Goal: Information Seeking & Learning: Learn about a topic

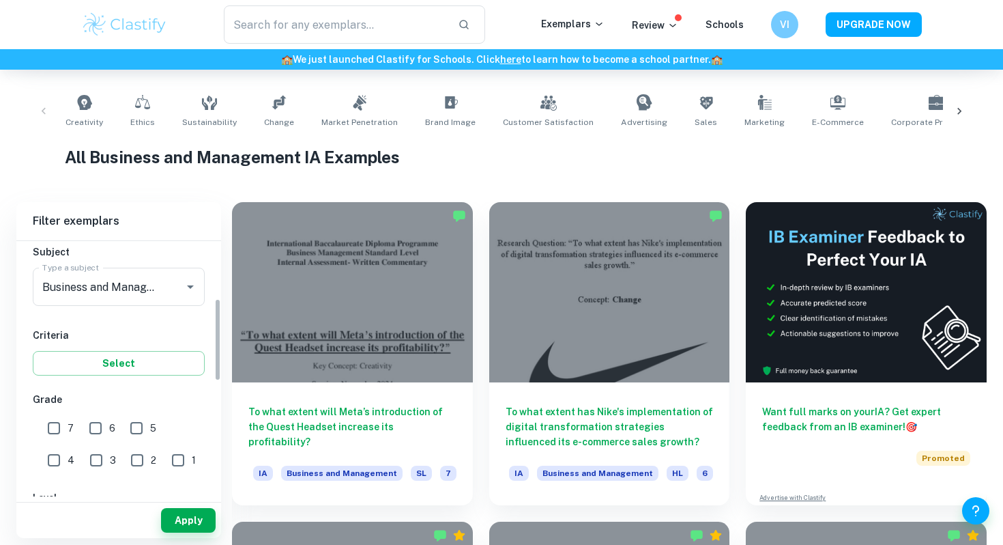
scroll to position [179, 0]
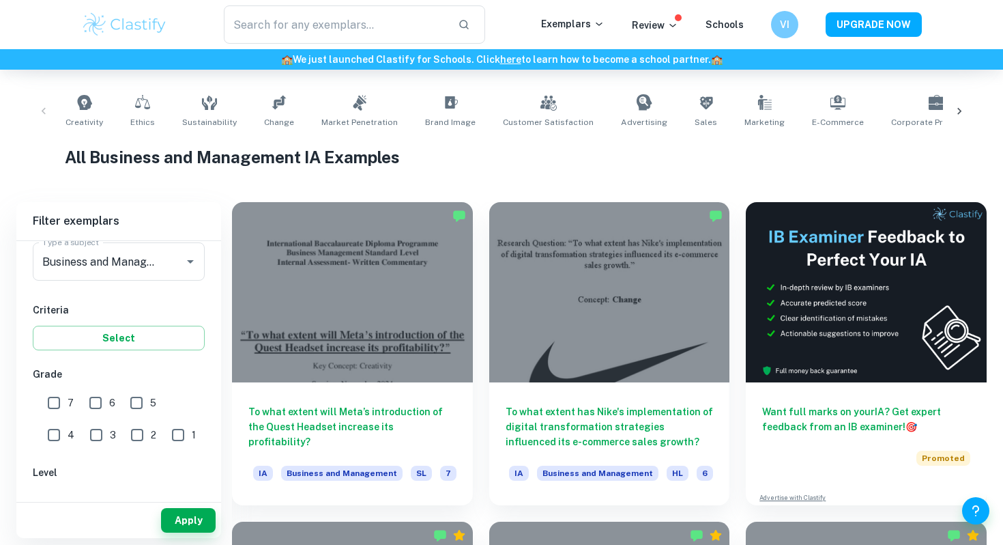
click at [58, 403] on input "7" at bounding box center [53, 402] width 27 height 27
checkbox input "true"
click at [198, 511] on button "Apply" at bounding box center [188, 520] width 55 height 25
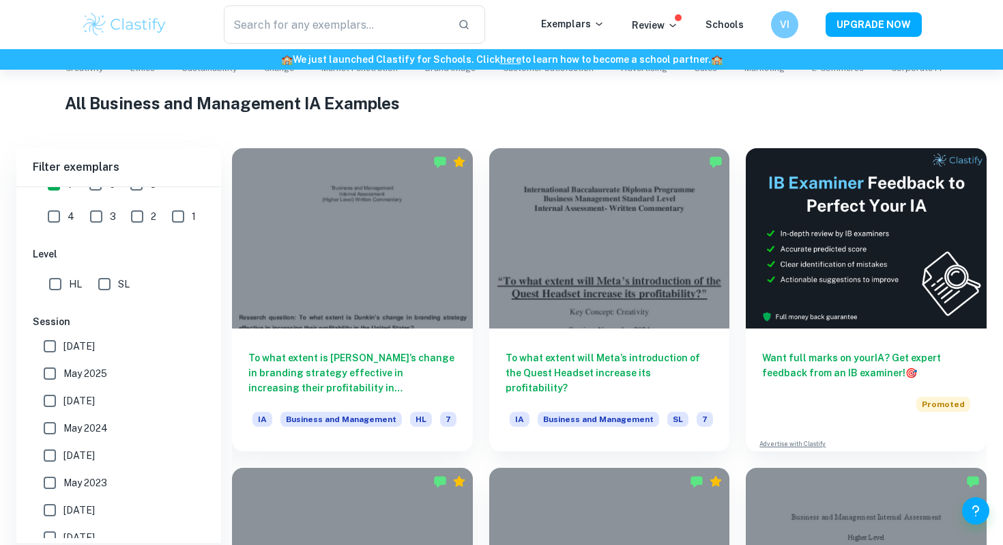
scroll to position [445, 0]
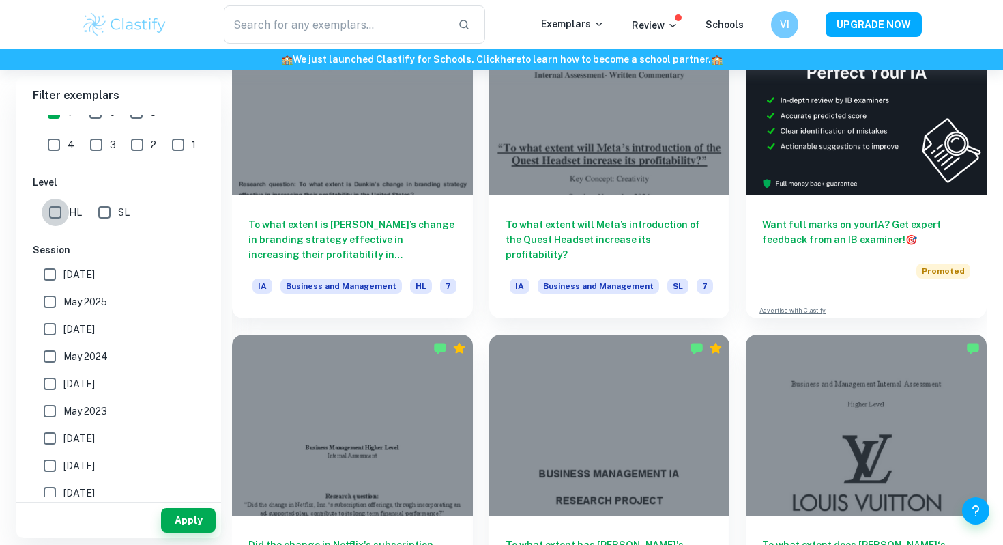
click at [53, 209] on input "HL" at bounding box center [55, 212] width 27 height 27
checkbox input "true"
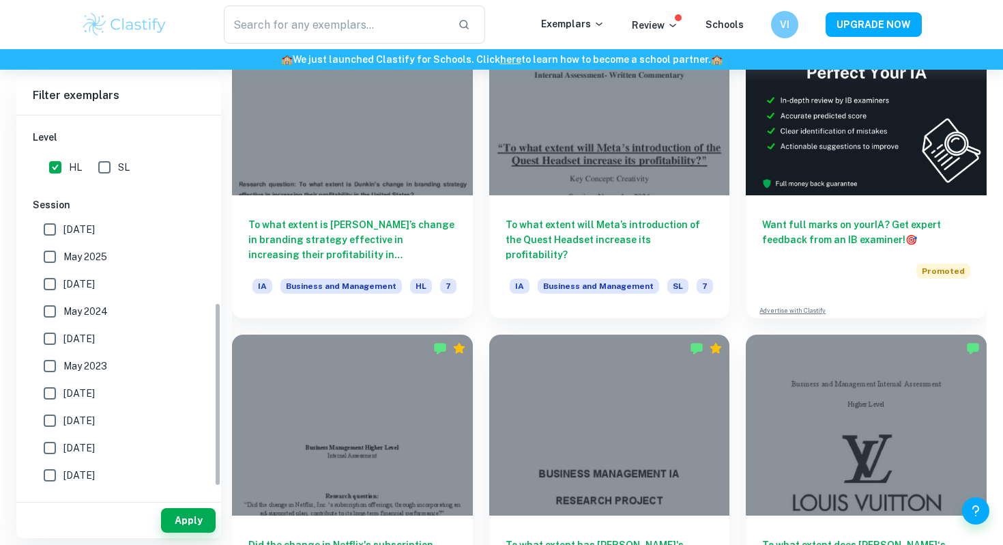
scroll to position [389, 0]
click at [53, 343] on input "[DATE]" at bounding box center [49, 337] width 27 height 27
checkbox input "true"
click at [53, 304] on input "May 2024" at bounding box center [49, 310] width 27 height 27
checkbox input "true"
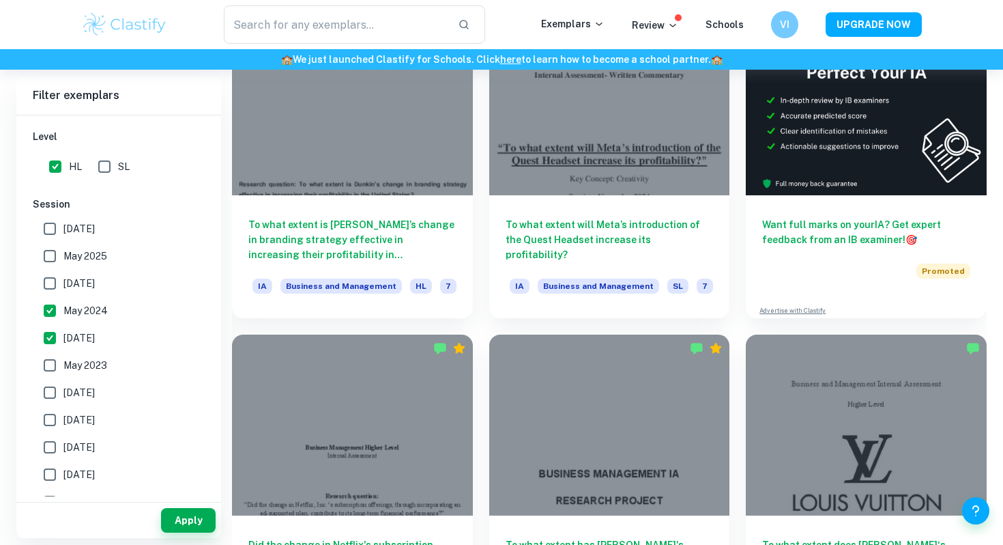
click at [53, 268] on input "May 2025" at bounding box center [49, 255] width 27 height 27
checkbox input "true"
click at [48, 278] on input "[DATE]" at bounding box center [49, 283] width 27 height 27
checkbox input "true"
click at [192, 521] on button "Apply" at bounding box center [188, 520] width 55 height 25
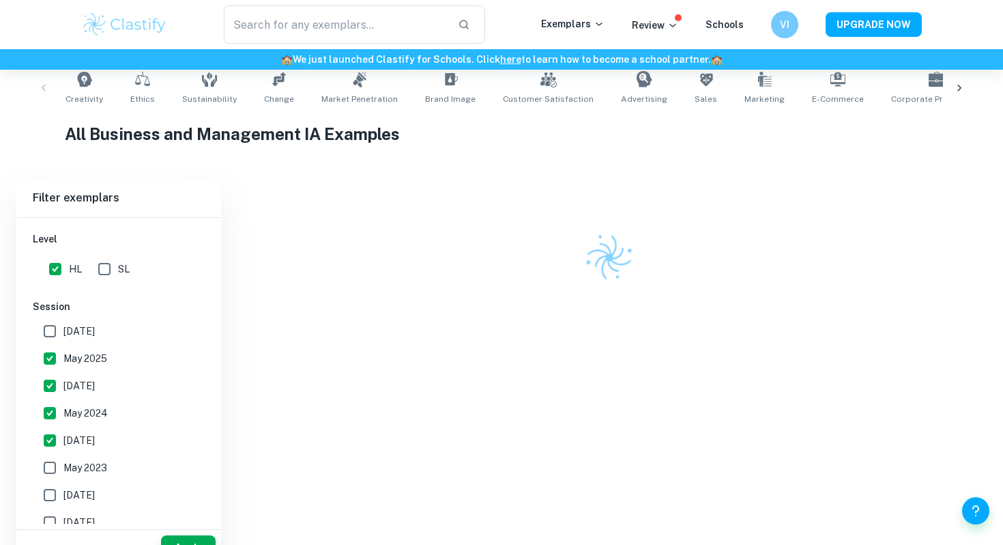
scroll to position [445, 0]
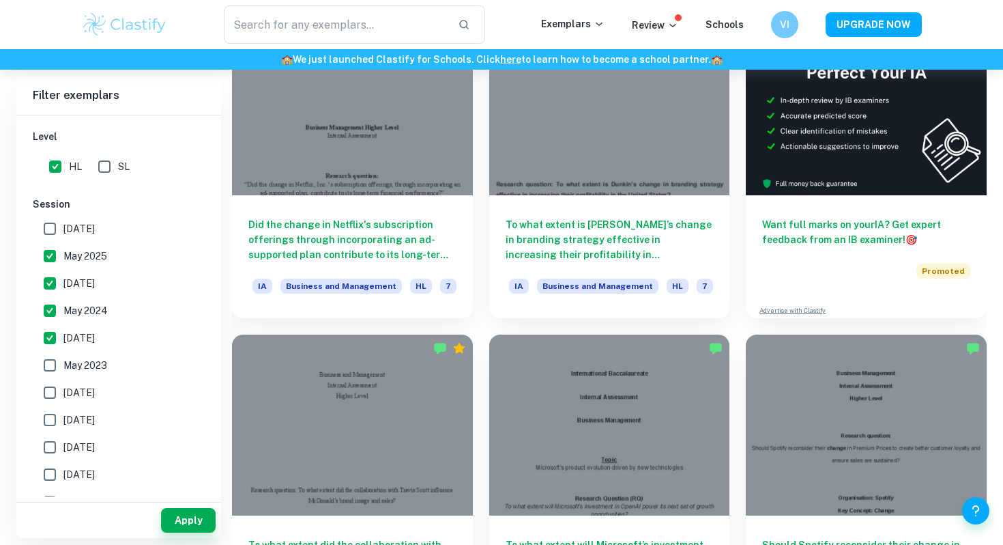
click at [47, 231] on input "[DATE]" at bounding box center [49, 228] width 27 height 27
checkbox input "true"
click at [183, 518] on button "Apply" at bounding box center [188, 520] width 55 height 25
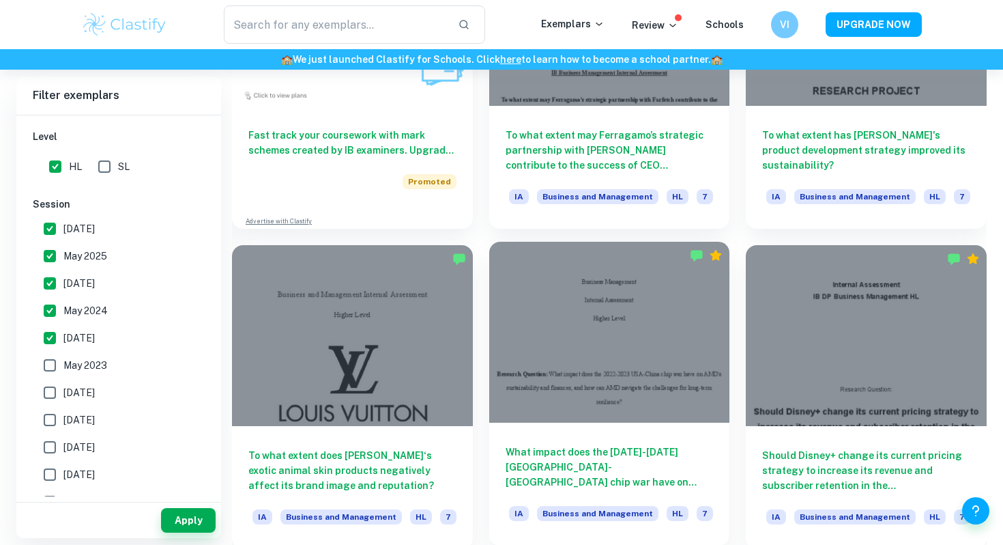
scroll to position [1182, 0]
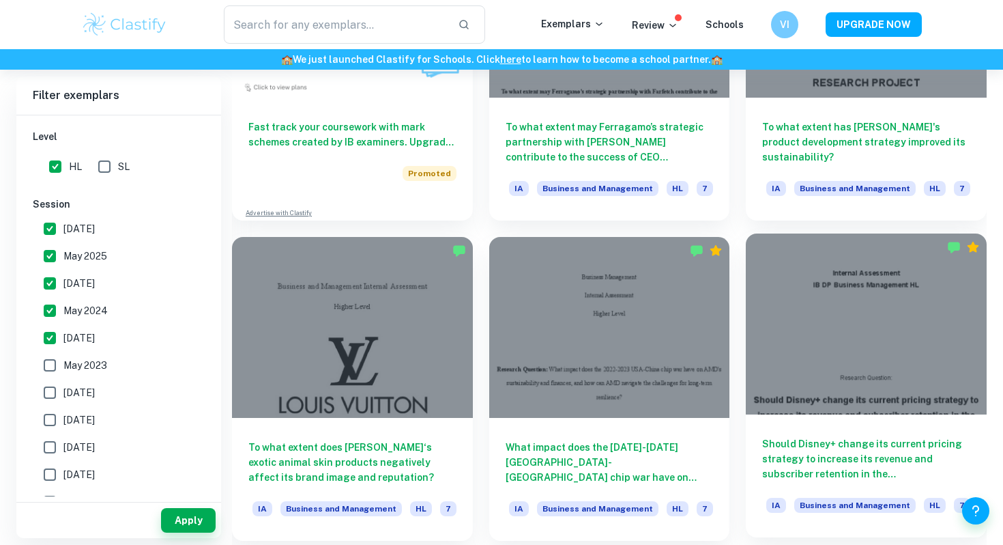
click at [922, 306] on div at bounding box center [866, 323] width 241 height 180
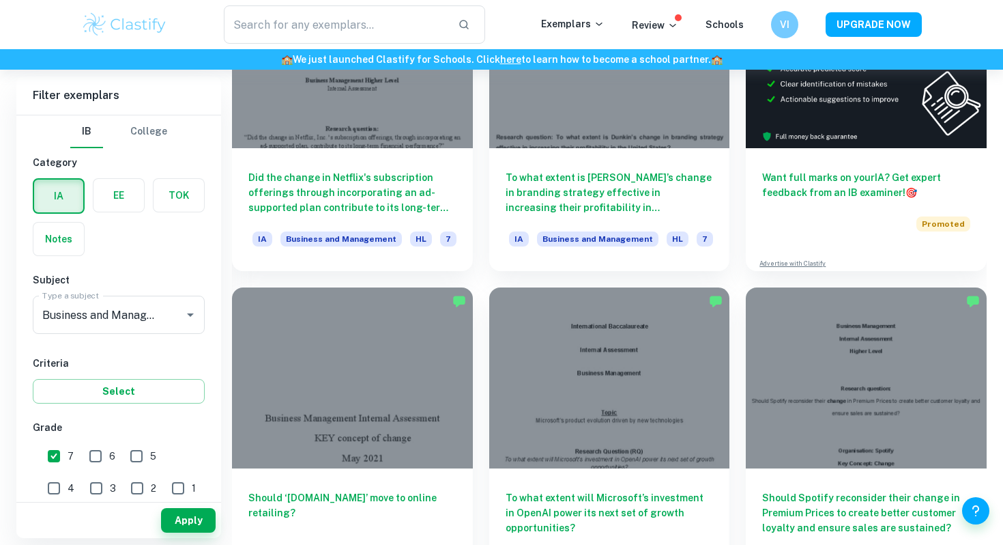
scroll to position [595, 0]
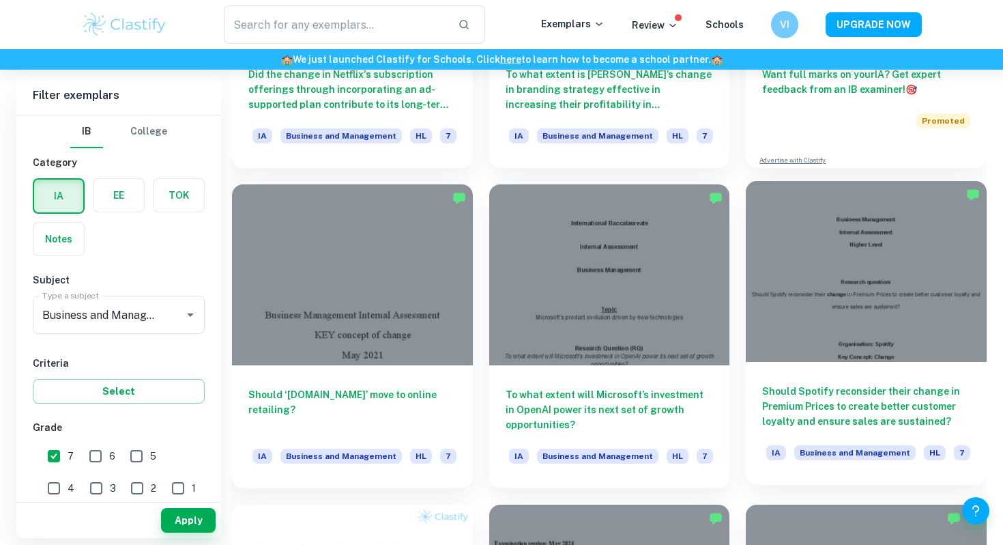
click at [931, 283] on div at bounding box center [866, 271] width 241 height 180
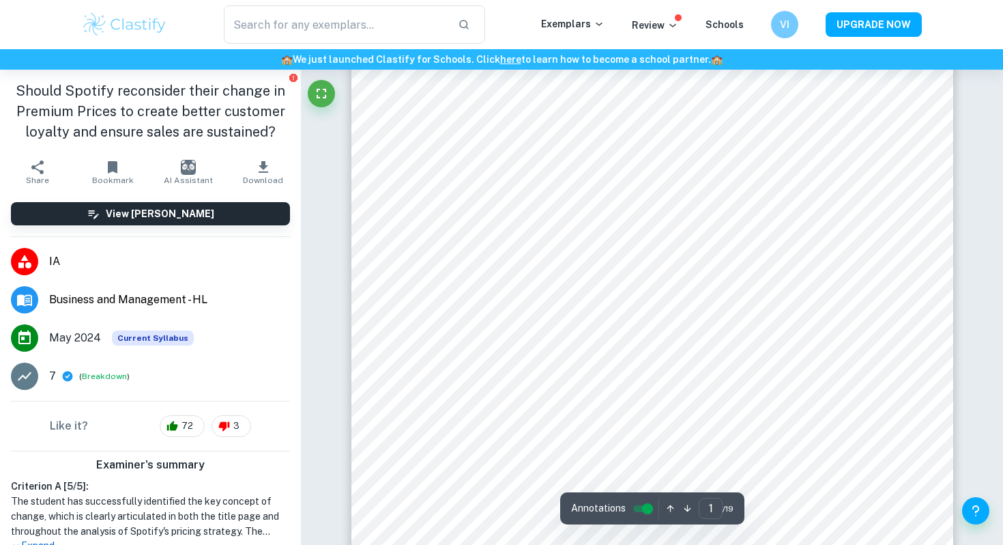
scroll to position [341, 0]
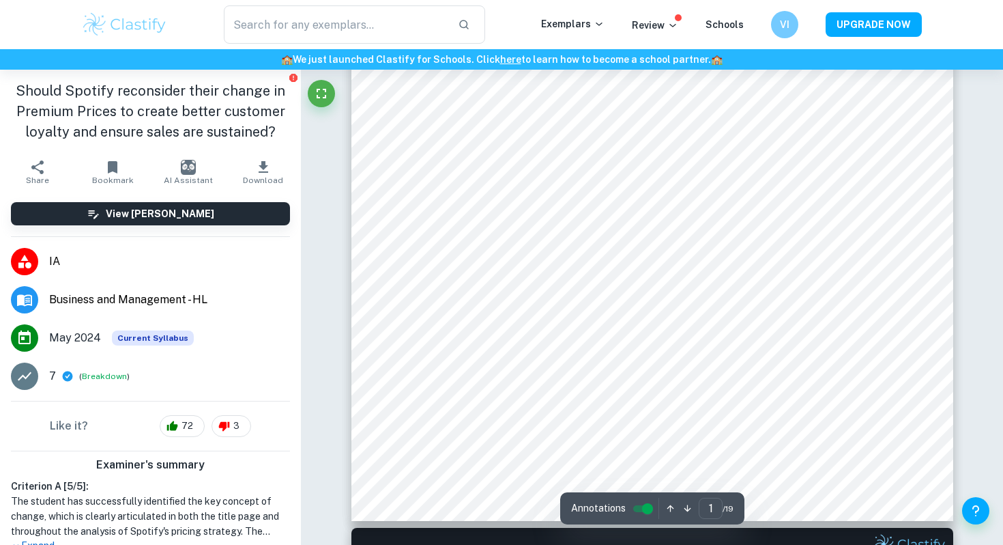
type input "2"
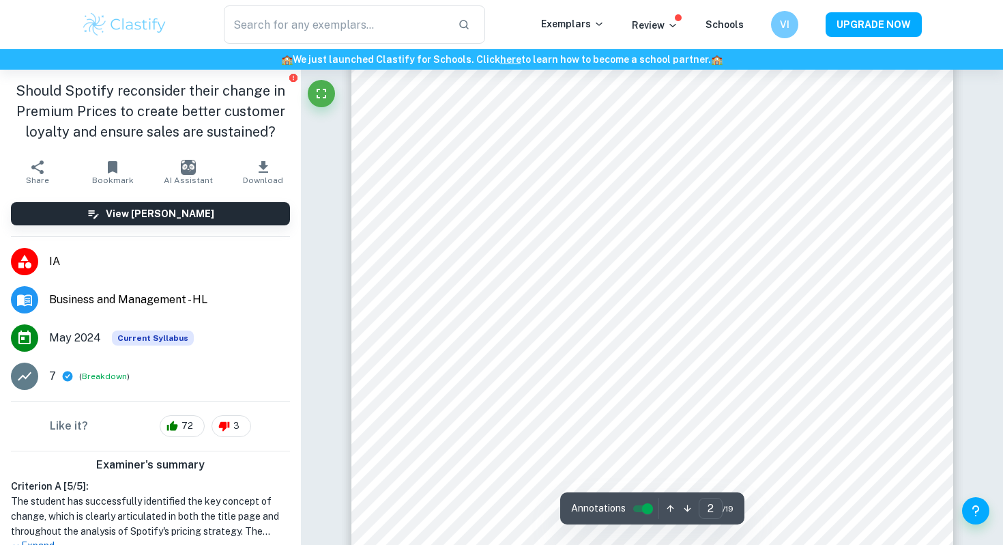
scroll to position [1073, 0]
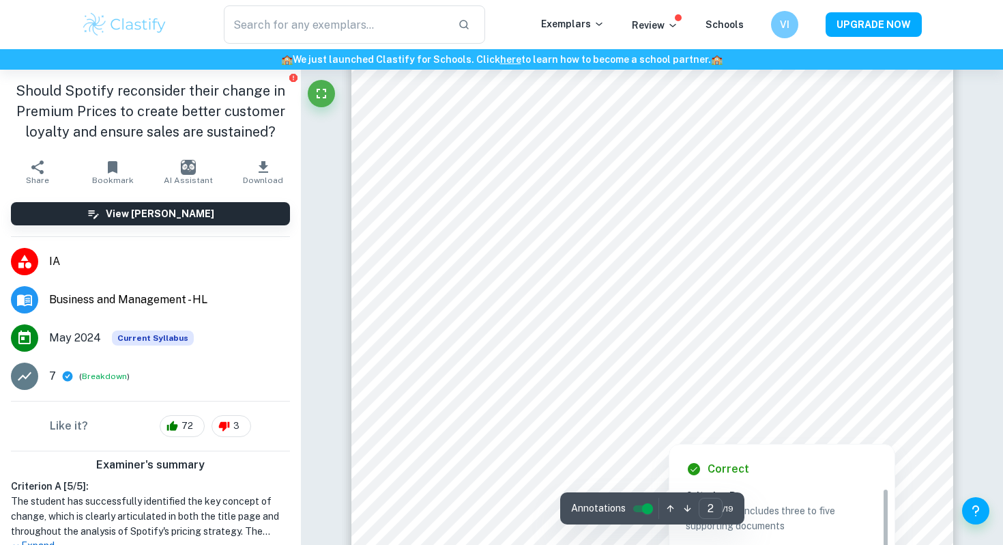
click at [723, 354] on div at bounding box center [668, 358] width 423 height 27
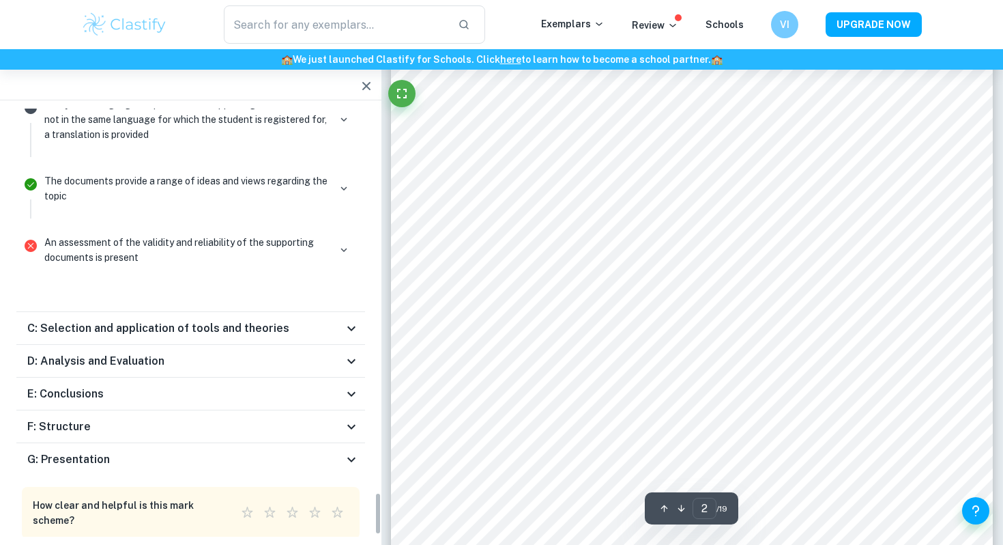
scroll to position [2951, 0]
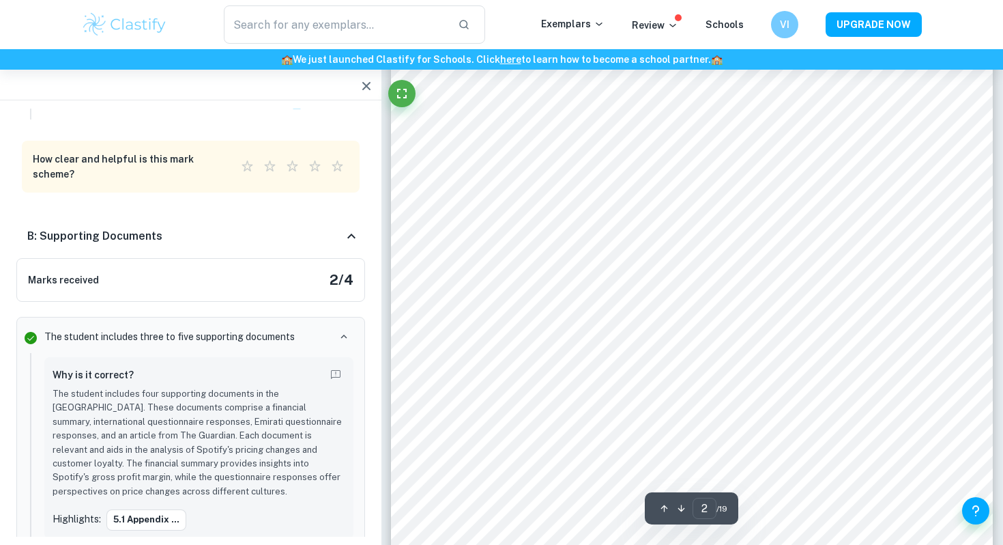
click at [352, 89] on div at bounding box center [190, 85] width 381 height 31
click at [360, 89] on icon "button" at bounding box center [366, 86] width 16 height 16
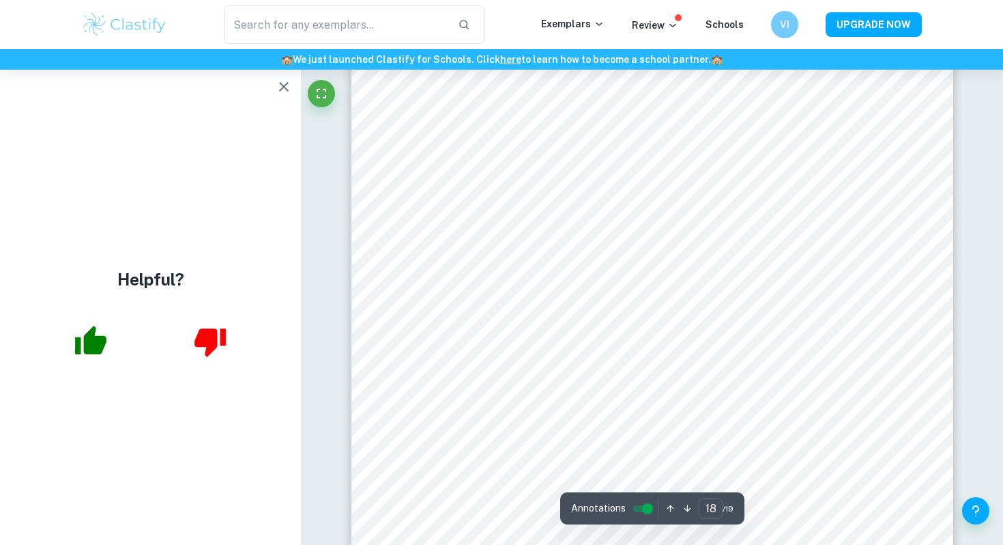
scroll to position [13600, 0]
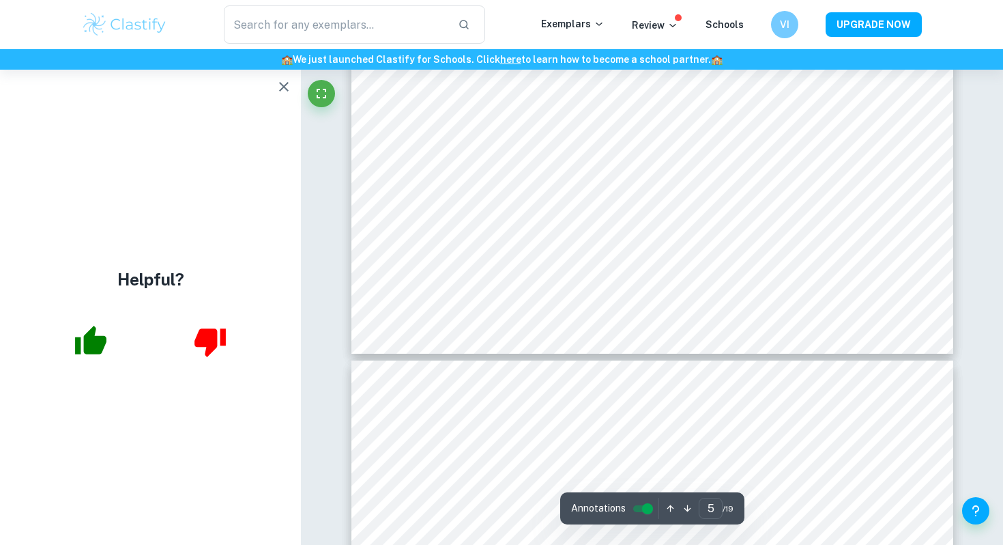
type input "4"
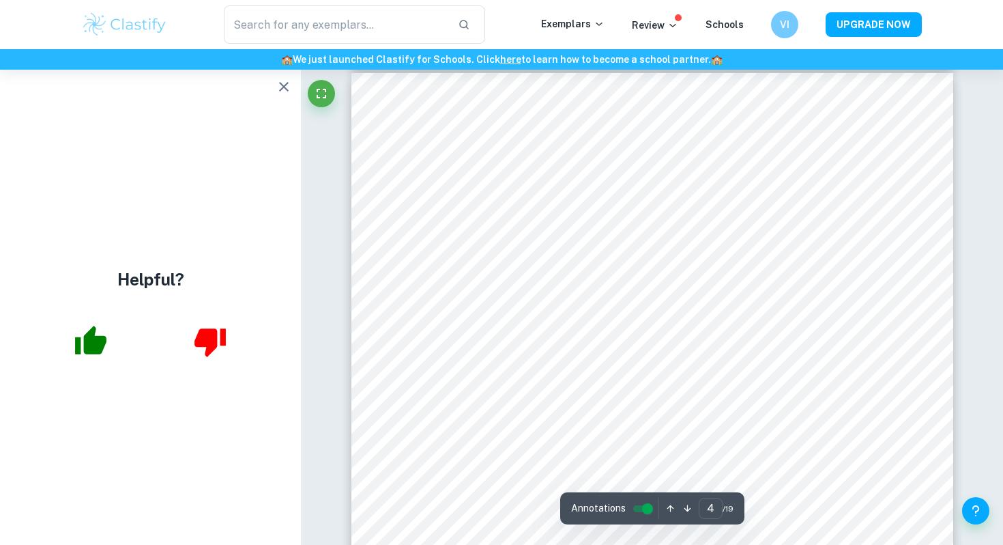
scroll to position [2275, 0]
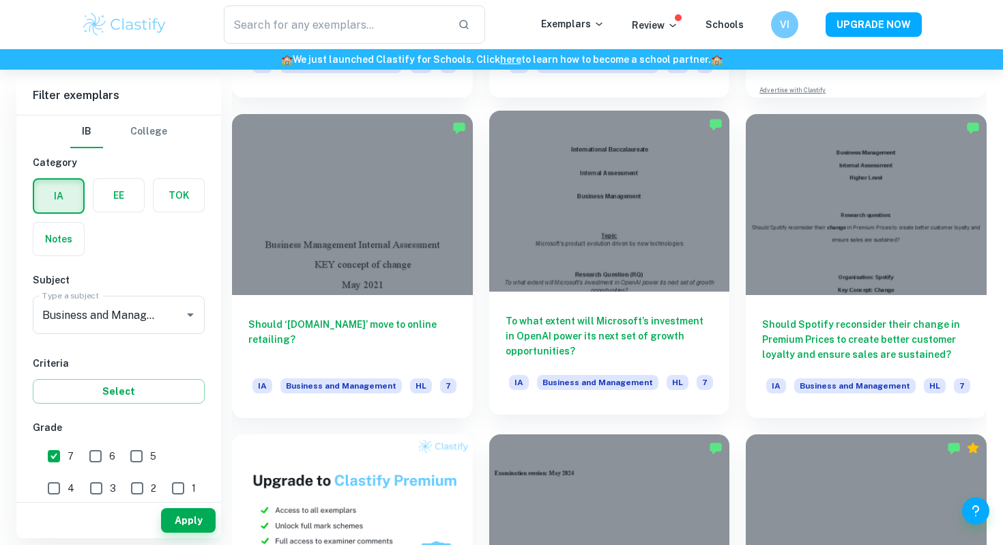
scroll to position [747, 0]
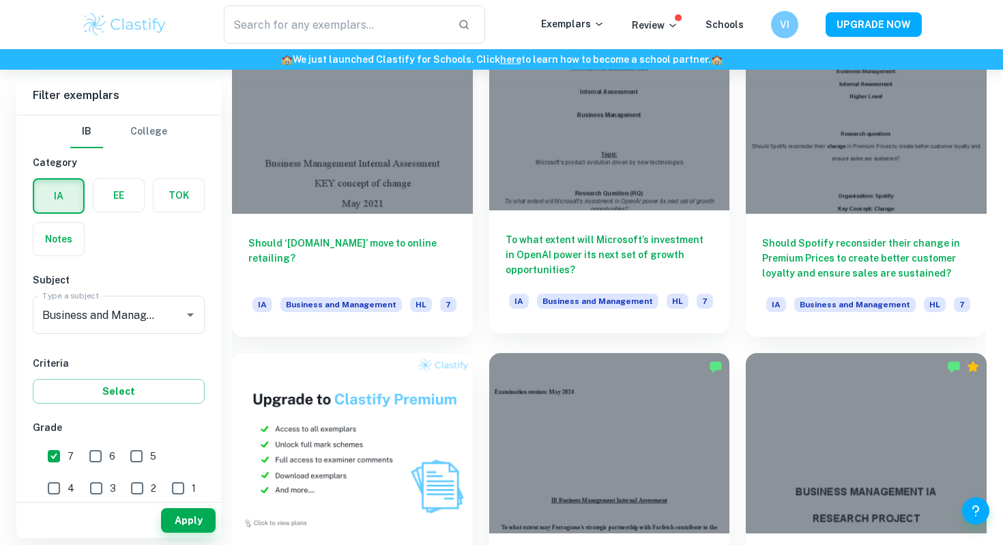
click at [635, 166] on div at bounding box center [609, 119] width 241 height 180
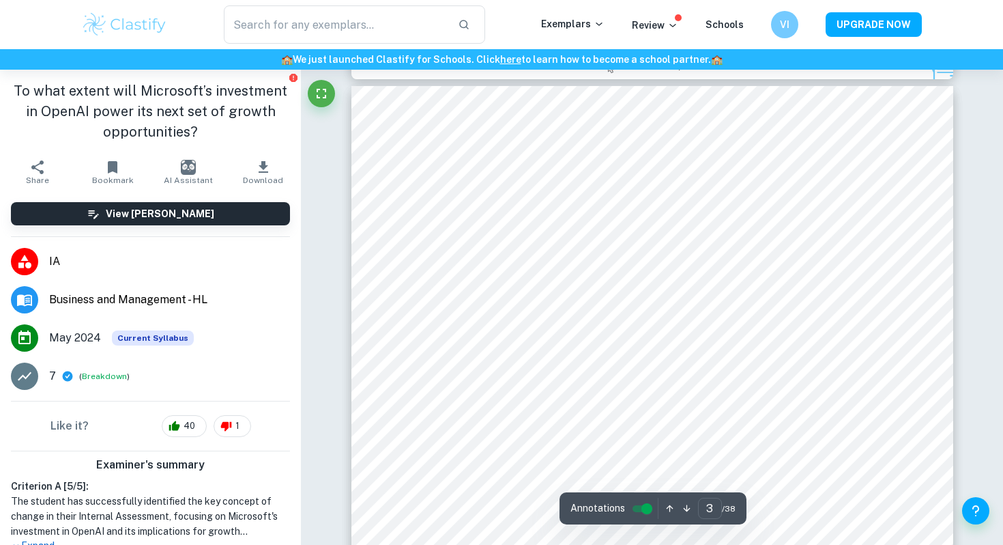
scroll to position [1842, 0]
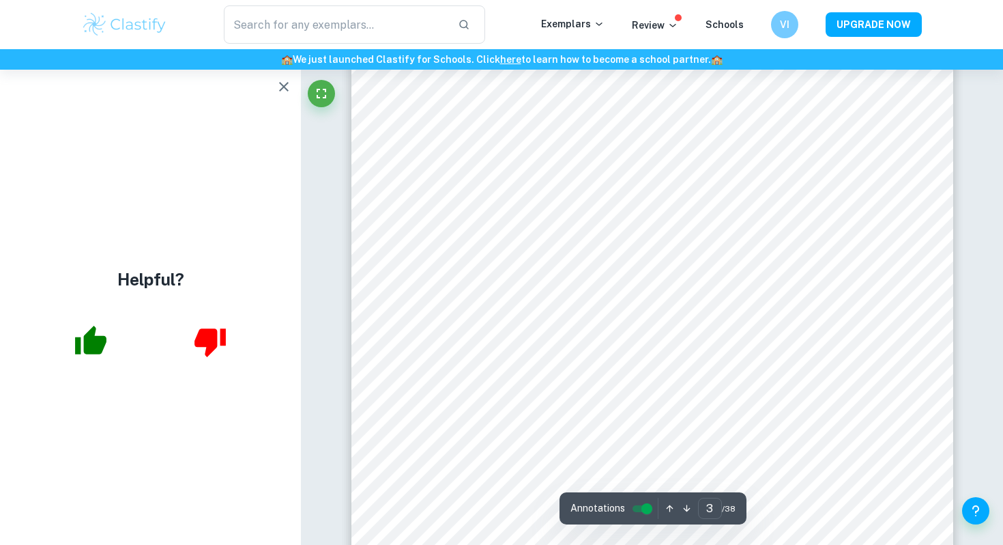
click at [284, 83] on icon "button" at bounding box center [284, 86] width 16 height 16
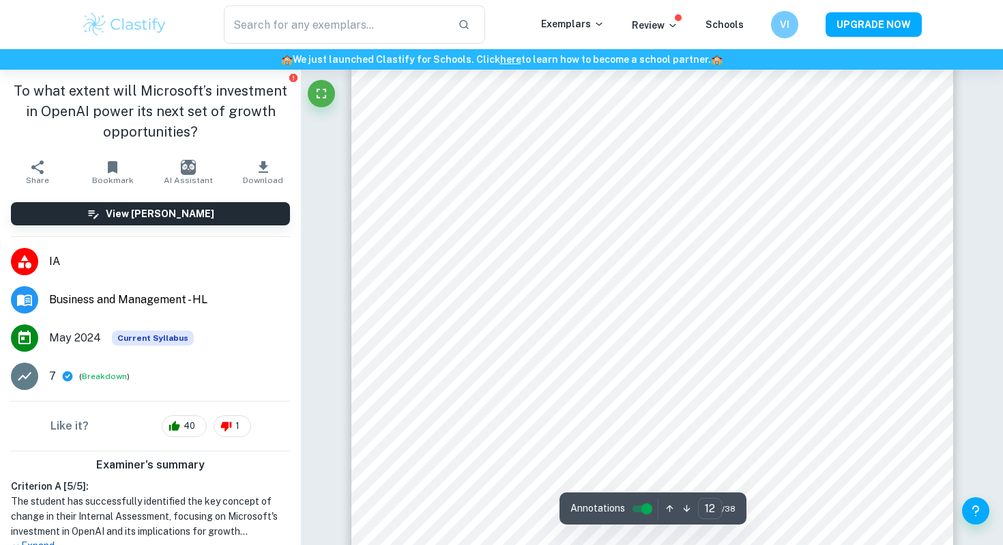
scroll to position [9767, 0]
type input "3"
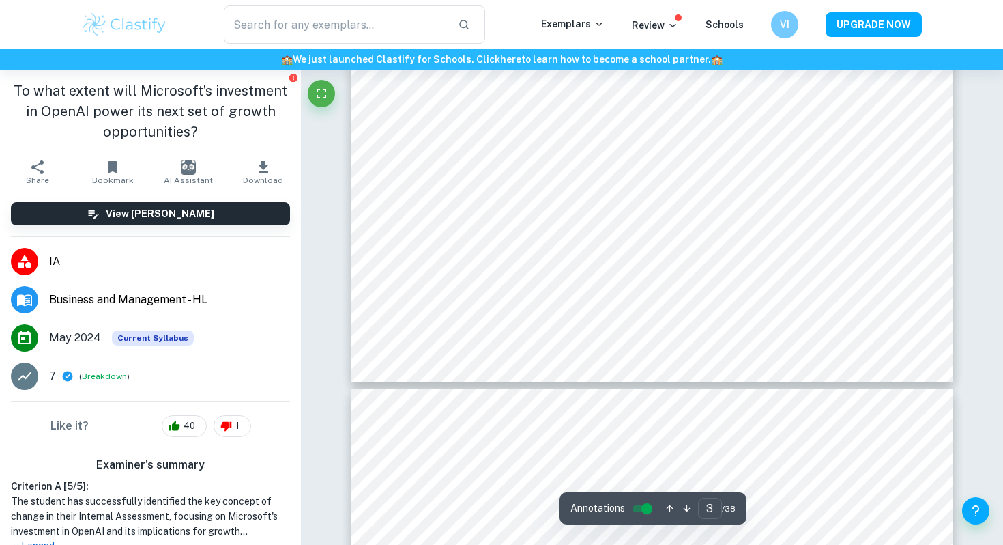
scroll to position [1664, 0]
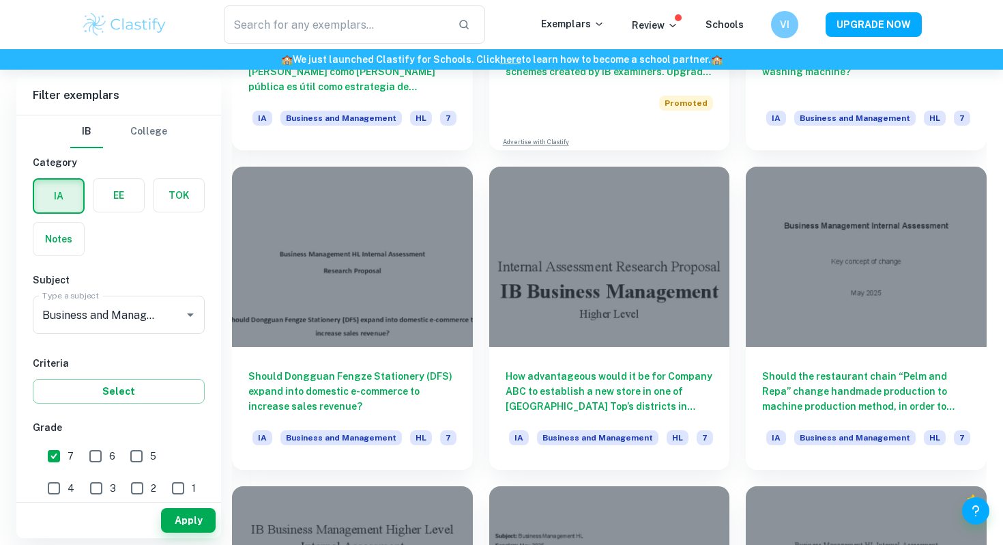
scroll to position [3415, 0]
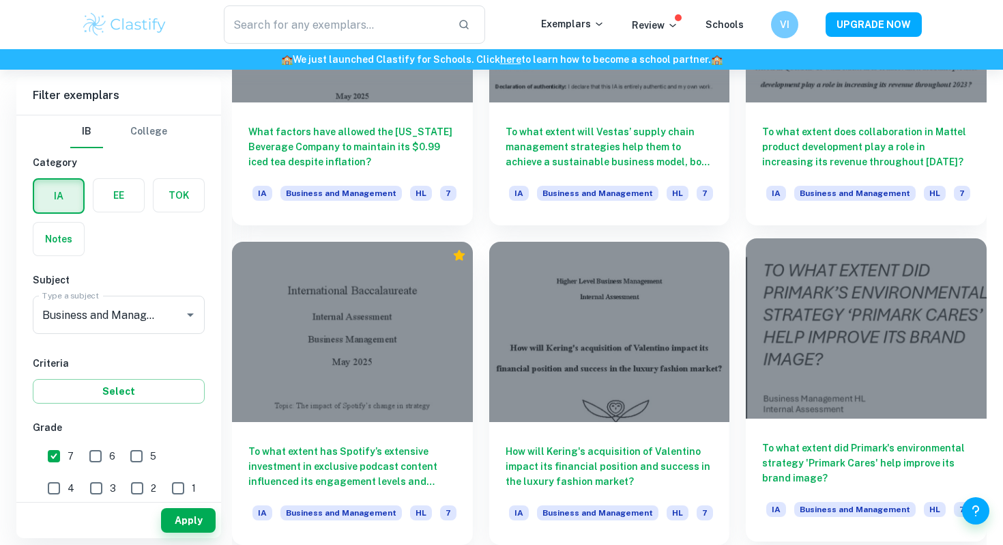
click at [966, 360] on div at bounding box center [866, 328] width 241 height 180
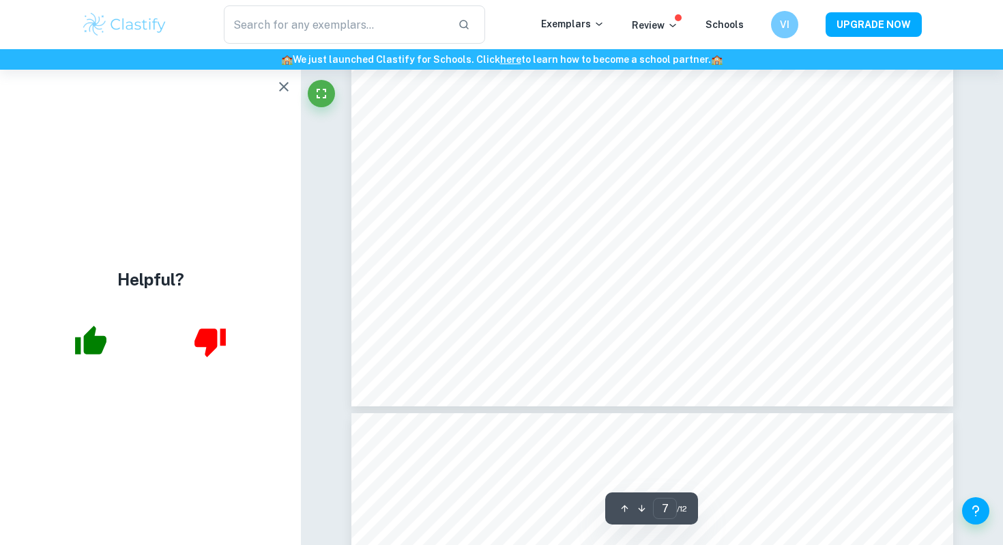
scroll to position [5266, 0]
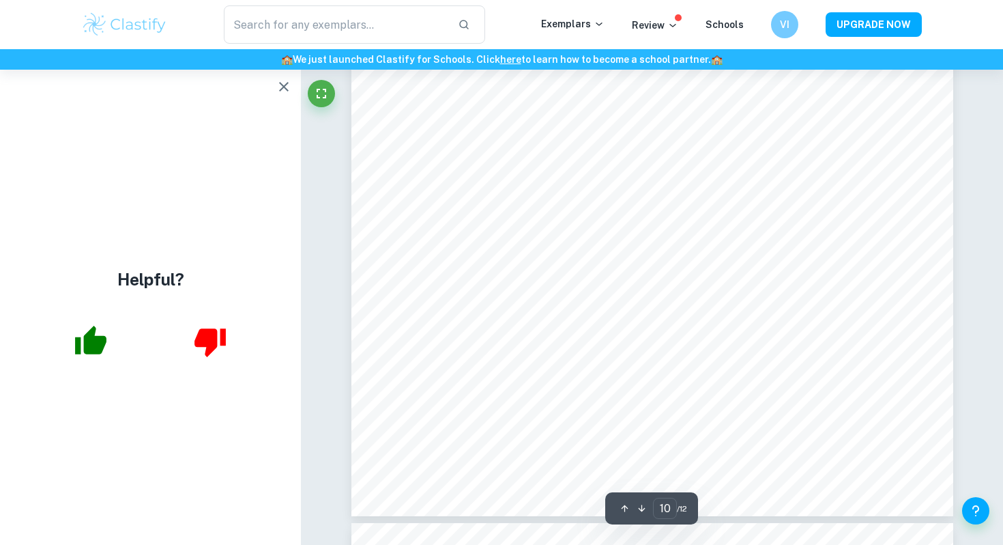
type input "11"
click at [290, 83] on icon "button" at bounding box center [284, 86] width 16 height 16
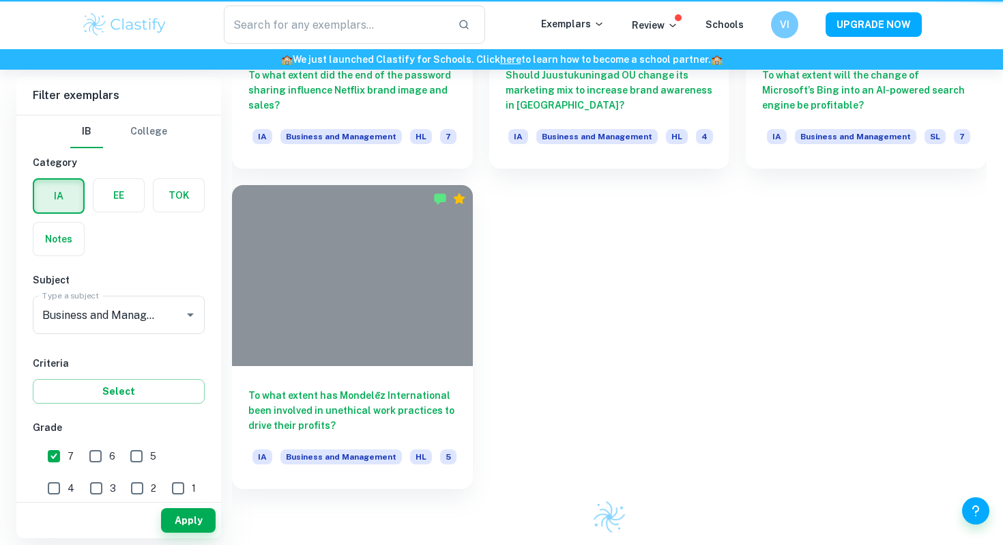
scroll to position [3415, 0]
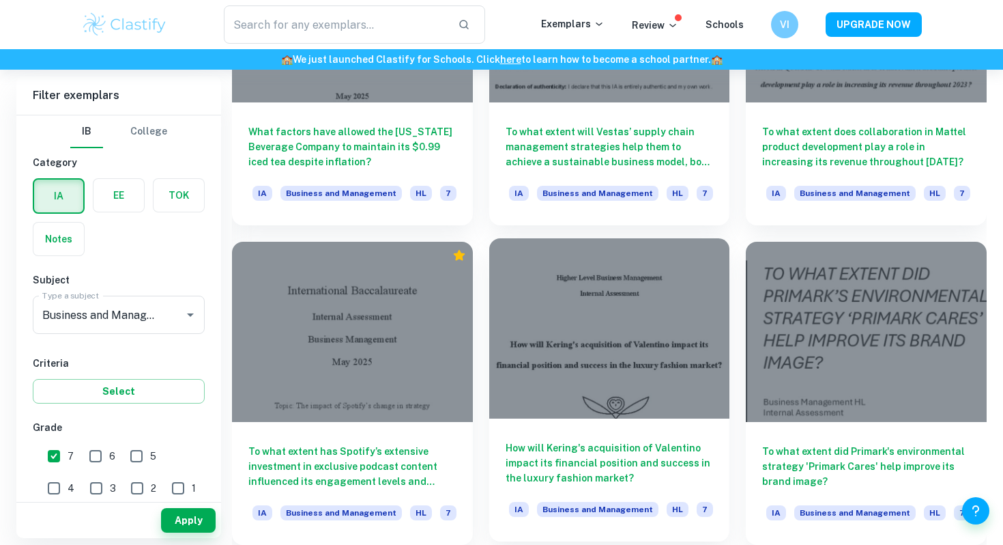
click at [634, 325] on div at bounding box center [609, 328] width 241 height 180
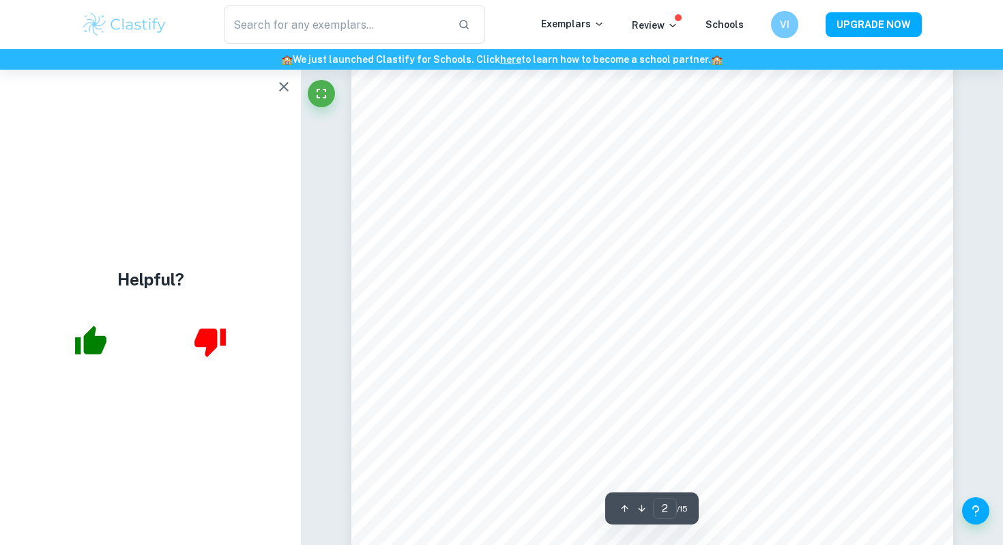
type input "1"
